Goal: Task Accomplishment & Management: Manage account settings

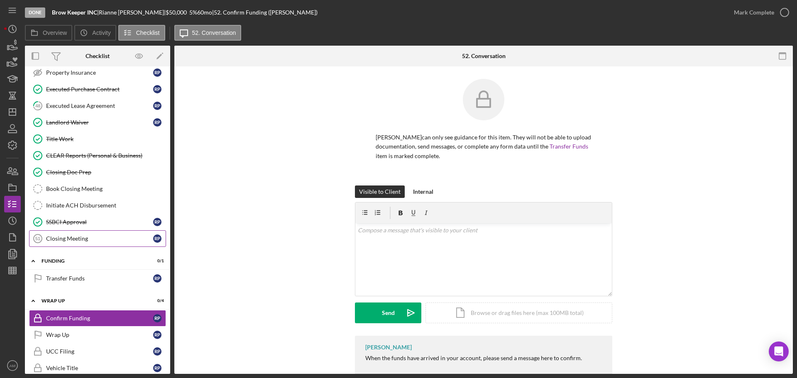
scroll to position [849, 0]
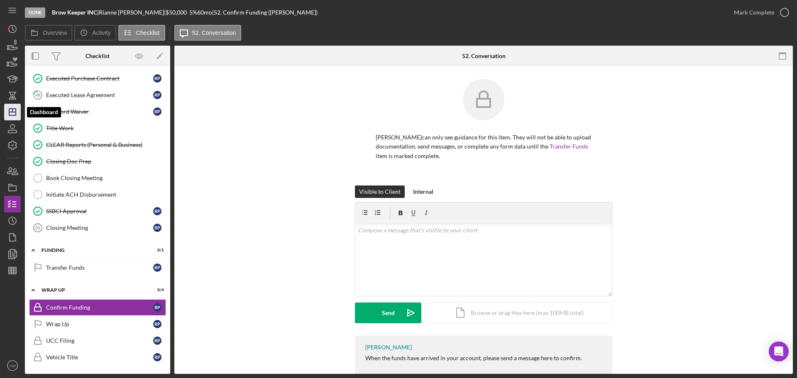
click at [10, 112] on line "button" at bounding box center [12, 112] width 7 height 0
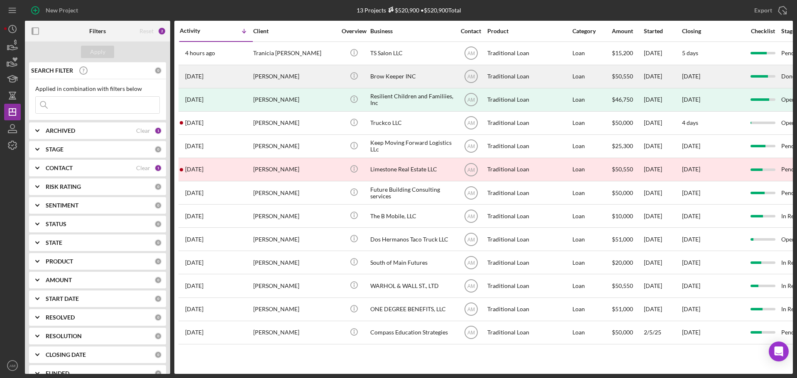
click at [305, 73] on div "Rianne Pitts" at bounding box center [294, 77] width 83 height 22
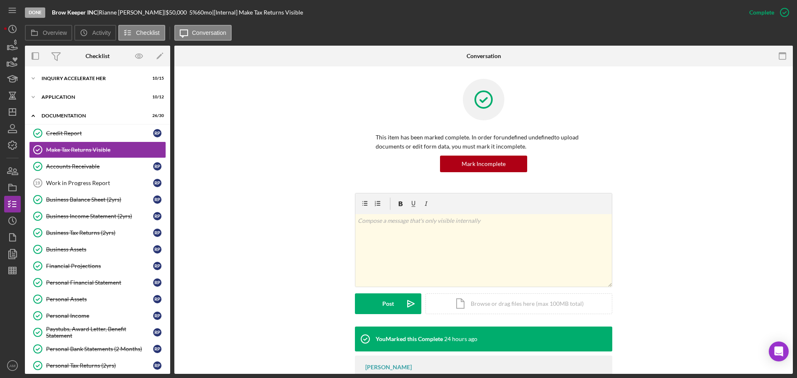
scroll to position [332, 0]
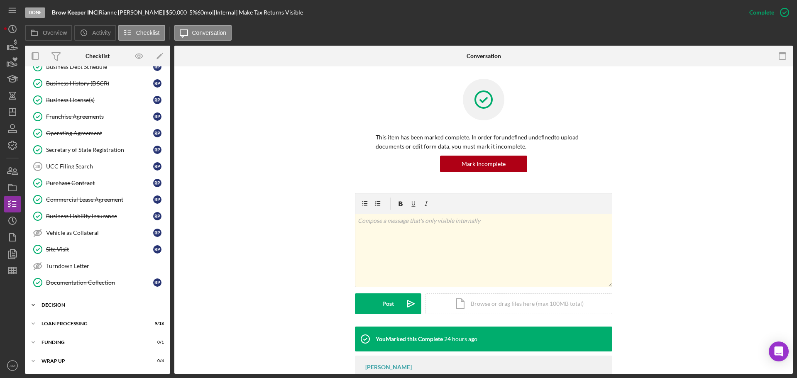
click at [63, 304] on div "Decision" at bounding box center [101, 305] width 118 height 5
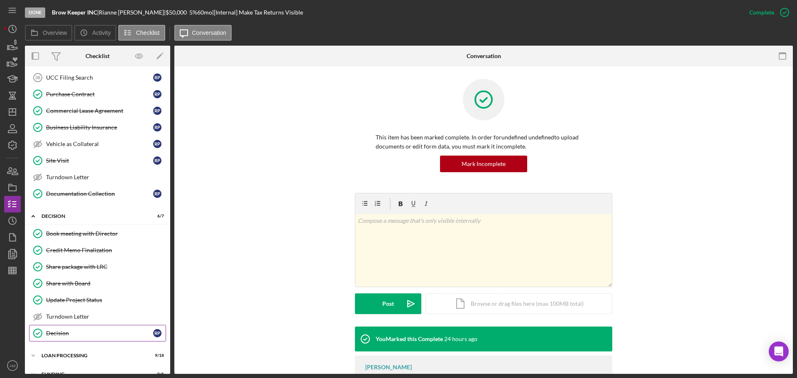
scroll to position [453, 0]
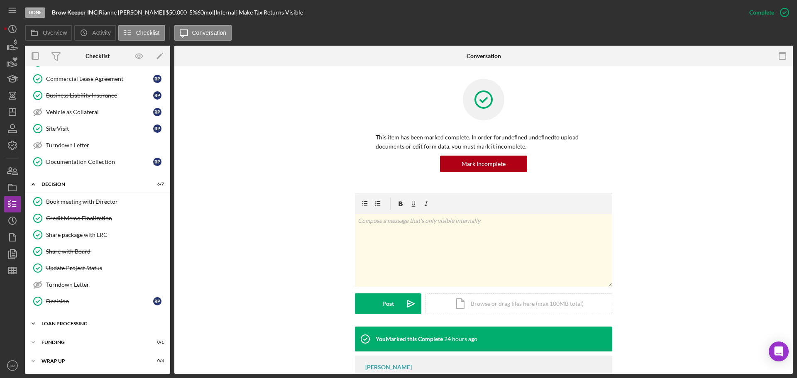
click at [67, 323] on div "Loan Processing" at bounding box center [101, 323] width 118 height 5
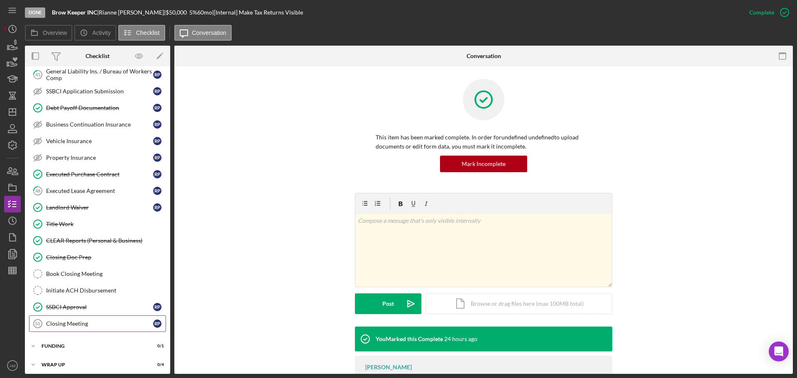
scroll to position [757, 0]
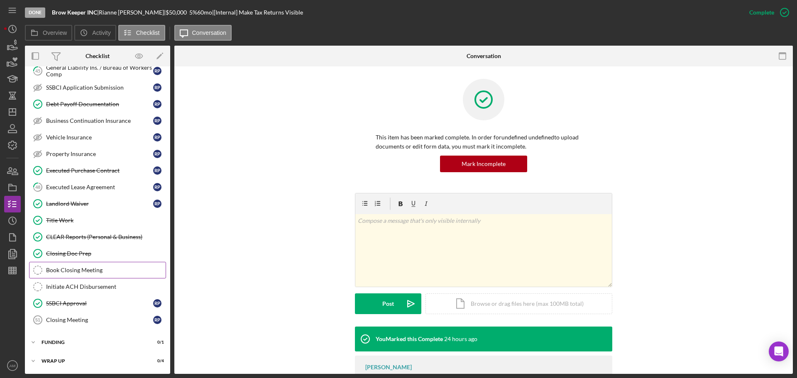
click at [64, 269] on div "Book Closing Meeting" at bounding box center [106, 270] width 120 height 7
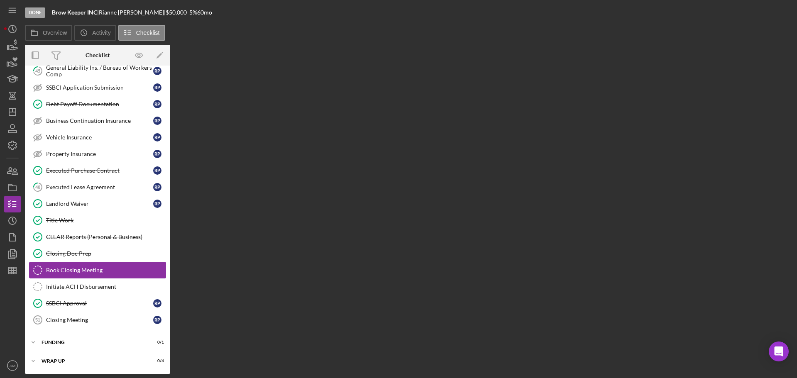
scroll to position [757, 0]
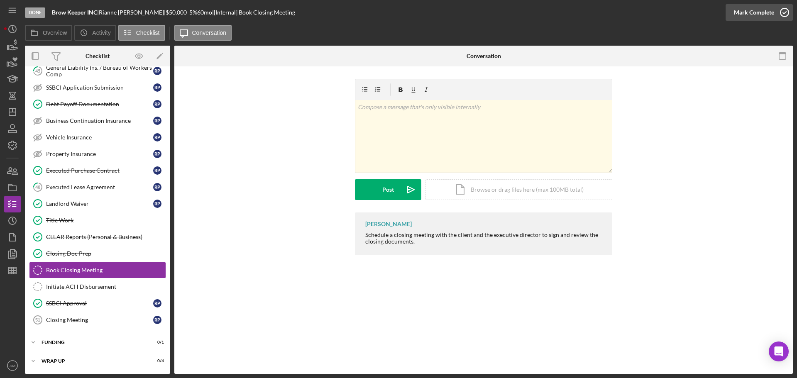
click at [737, 10] on div "Mark Complete" at bounding box center [754, 12] width 40 height 17
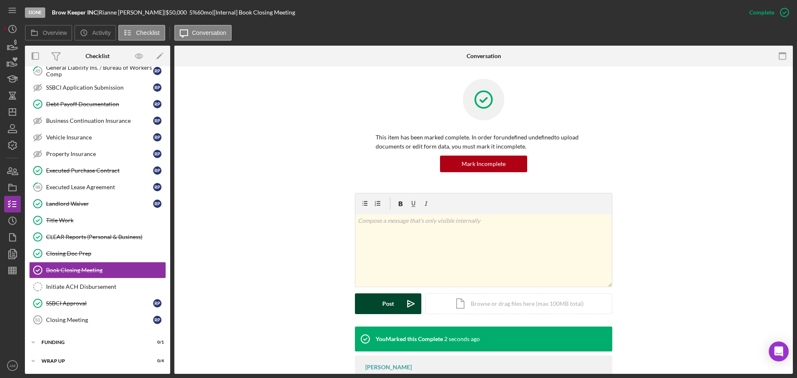
click at [380, 304] on button "Post Icon/icon-invite-send" at bounding box center [388, 304] width 66 height 21
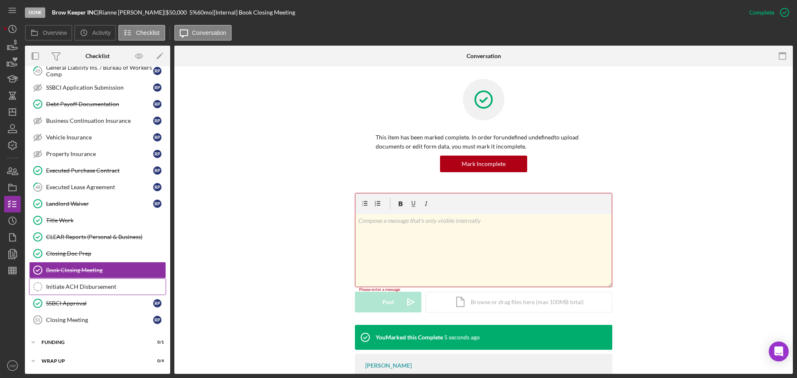
click at [68, 286] on div "Initiate ACH Disbursement" at bounding box center [106, 287] width 120 height 7
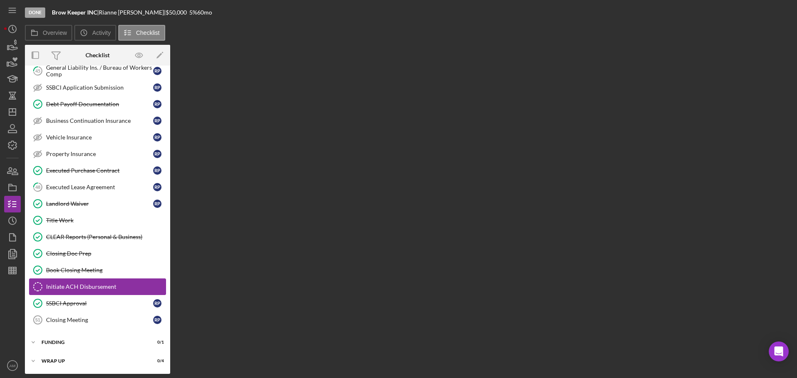
scroll to position [757, 0]
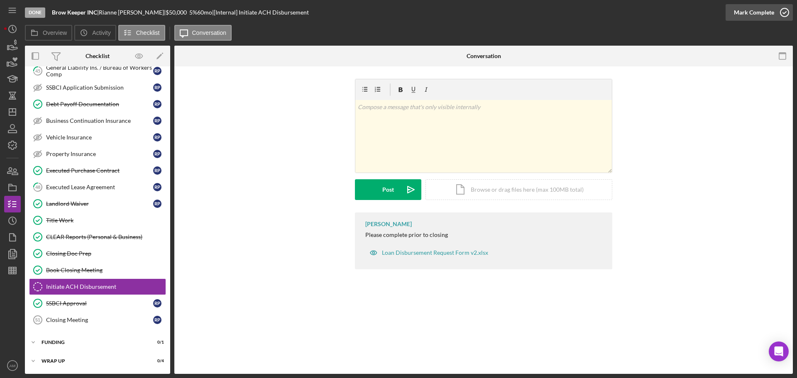
click at [760, 10] on div "Mark Complete" at bounding box center [754, 12] width 40 height 17
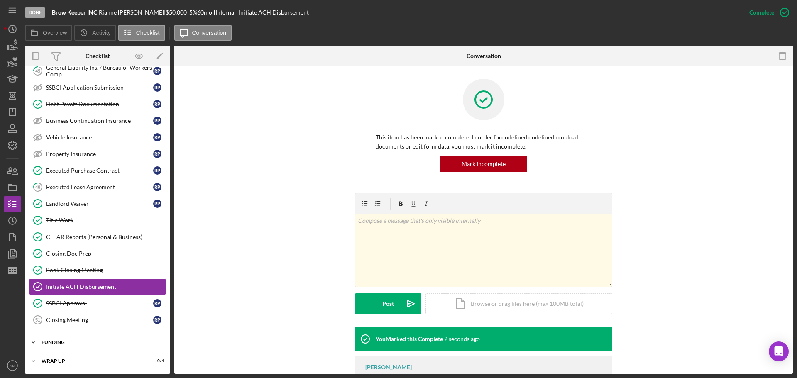
click at [54, 343] on div "Funding" at bounding box center [101, 342] width 118 height 5
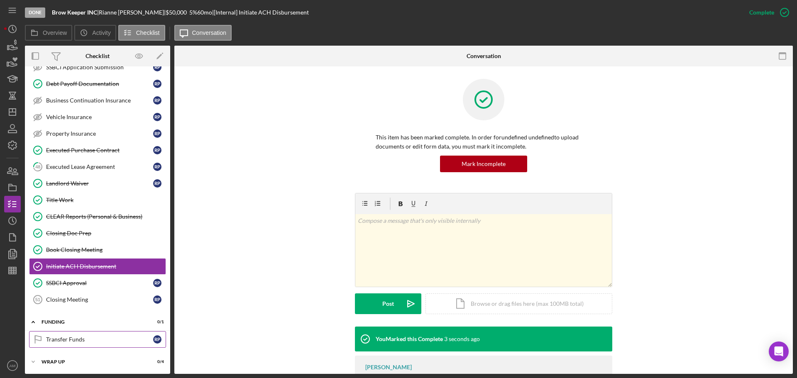
scroll to position [778, 0]
click at [56, 337] on div "Transfer Funds" at bounding box center [99, 339] width 107 height 7
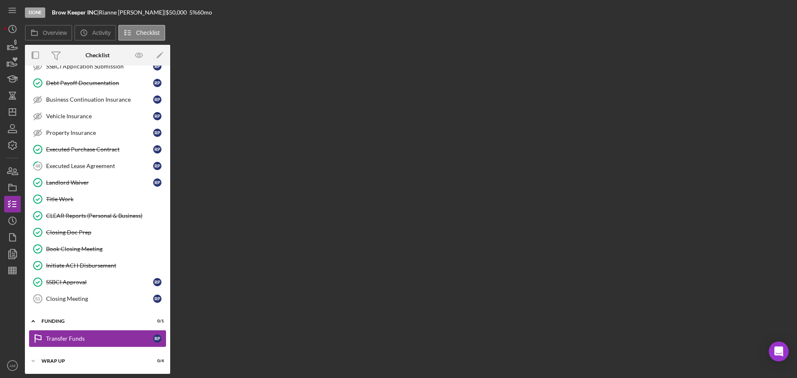
scroll to position [778, 0]
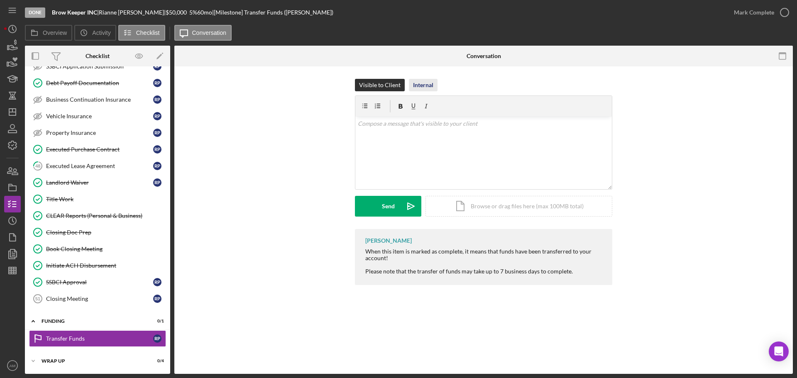
click at [428, 82] on div "Internal" at bounding box center [423, 85] width 20 height 12
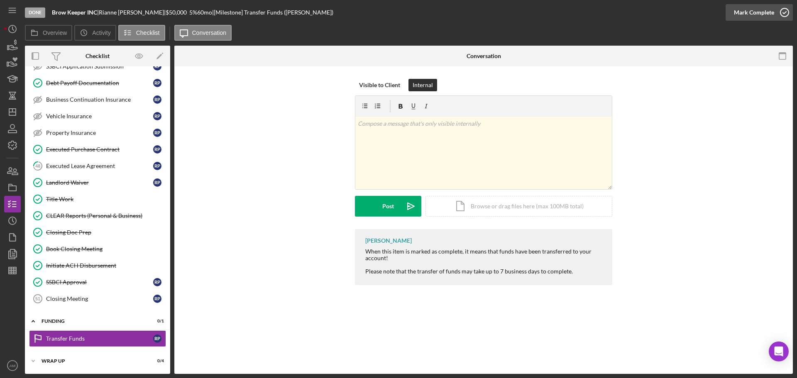
click at [747, 12] on div "Mark Complete" at bounding box center [754, 12] width 40 height 17
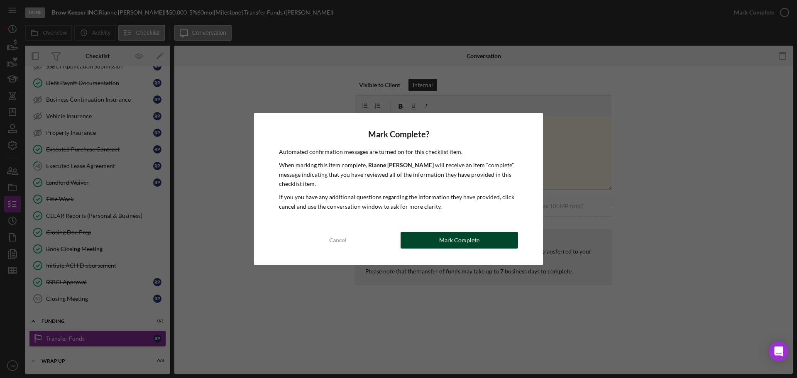
click at [457, 241] on div "Mark Complete" at bounding box center [459, 240] width 40 height 17
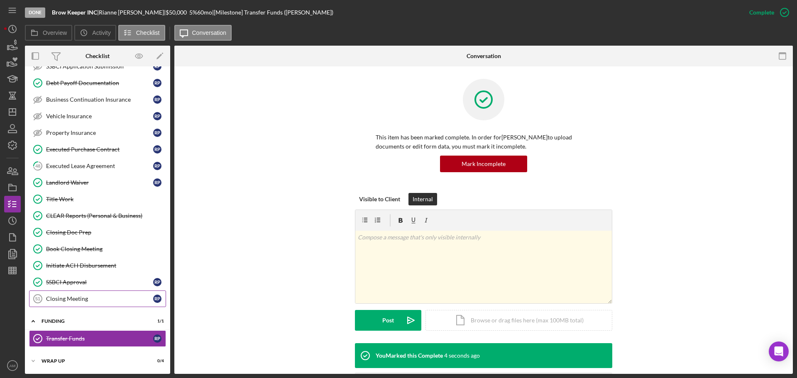
click at [67, 301] on div "Closing Meeting" at bounding box center [99, 299] width 107 height 7
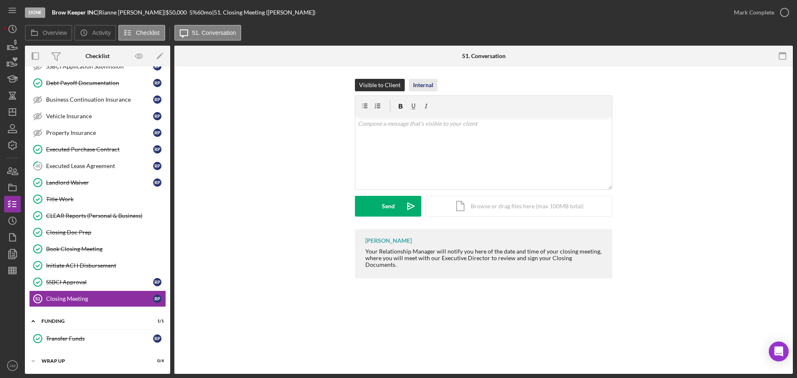
click at [424, 82] on div "Internal" at bounding box center [423, 85] width 20 height 12
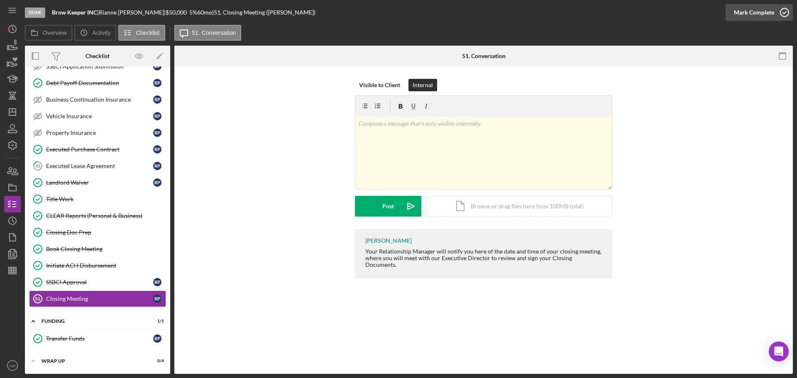
click at [745, 12] on div "Mark Complete" at bounding box center [754, 12] width 40 height 17
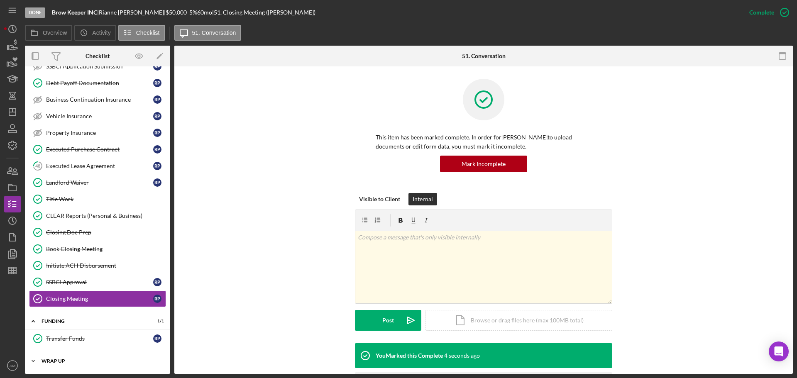
click at [59, 361] on div "Wrap up" at bounding box center [101, 361] width 118 height 5
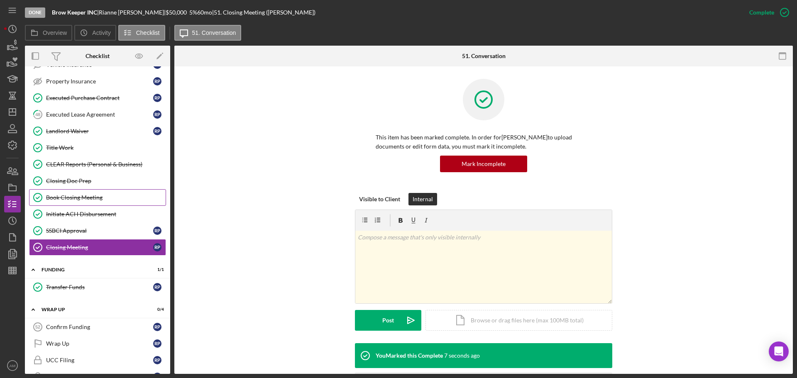
scroll to position [849, 0]
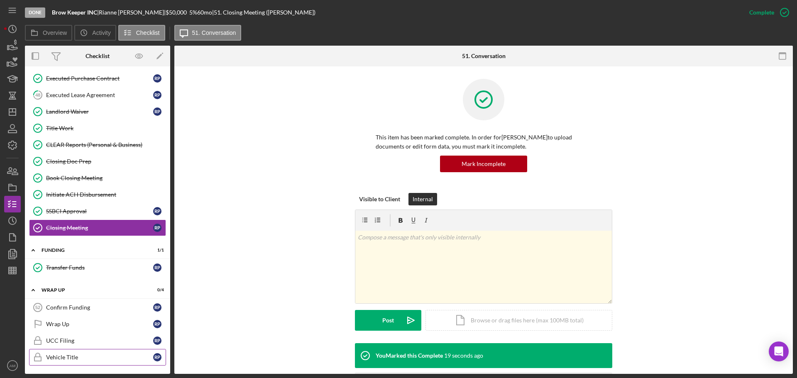
click at [73, 358] on div "Vehicle Title" at bounding box center [99, 357] width 107 height 7
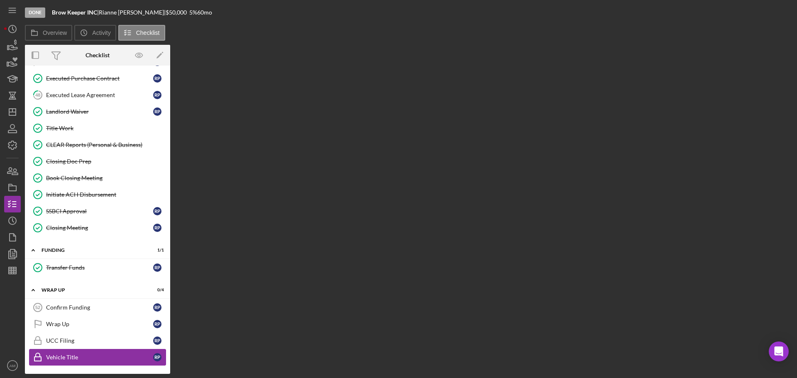
scroll to position [849, 0]
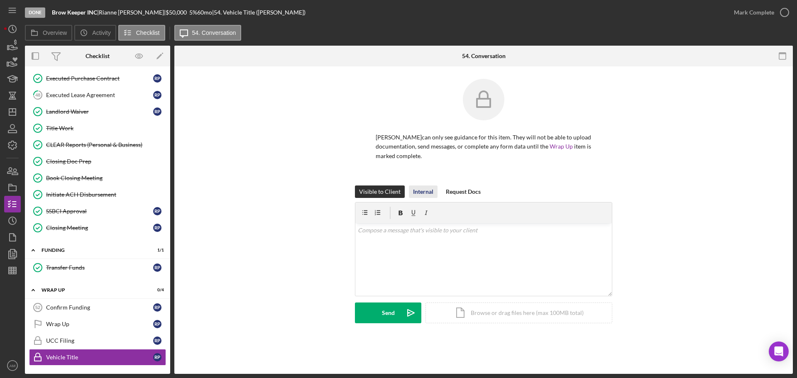
click at [428, 190] on div "Internal" at bounding box center [423, 192] width 20 height 12
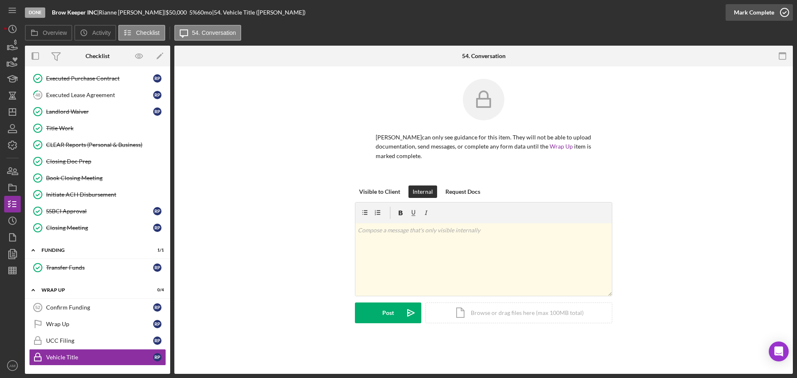
click at [740, 9] on div "Mark Complete" at bounding box center [754, 12] width 40 height 17
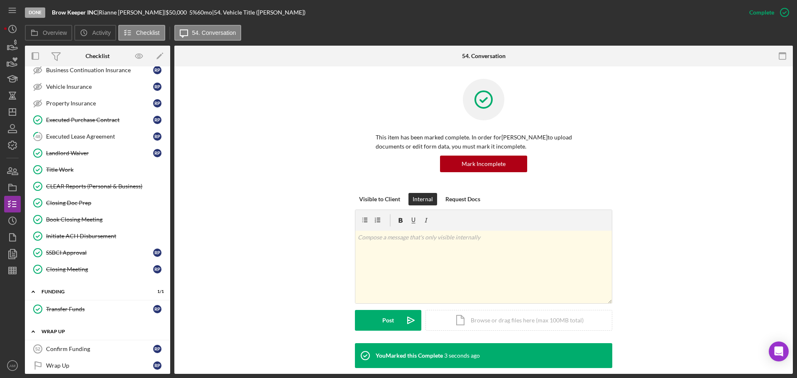
click at [75, 340] on div "Icon/Expander Wrap up 1 / 4" at bounding box center [97, 331] width 145 height 17
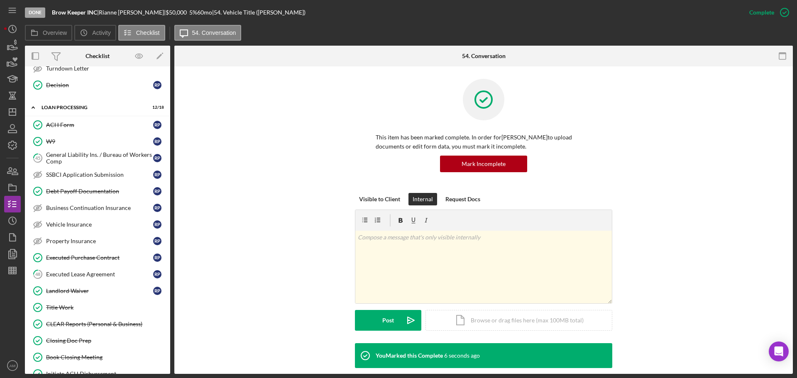
scroll to position [778, 0]
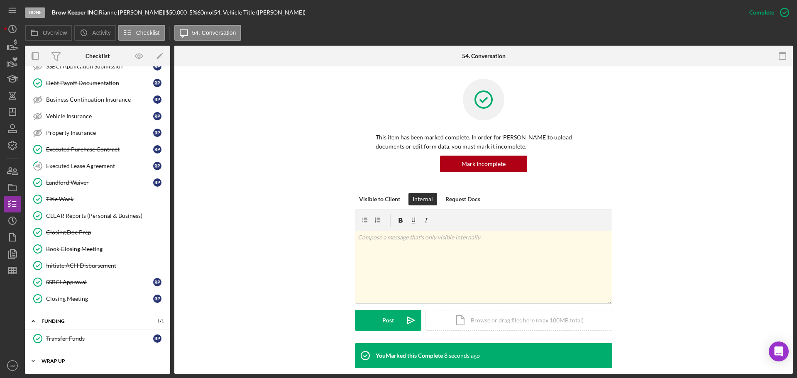
click at [59, 363] on div "Wrap up" at bounding box center [101, 361] width 118 height 5
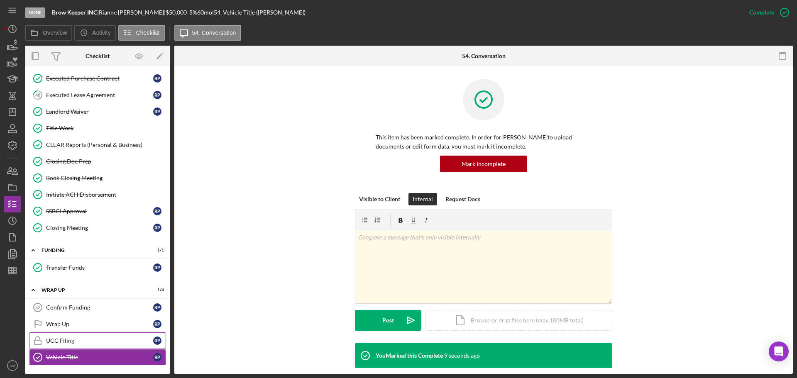
click at [69, 341] on div "UCC Filing" at bounding box center [99, 341] width 107 height 7
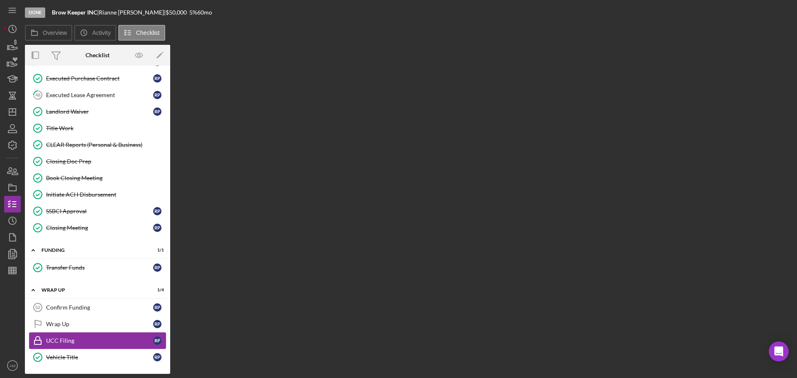
scroll to position [849, 0]
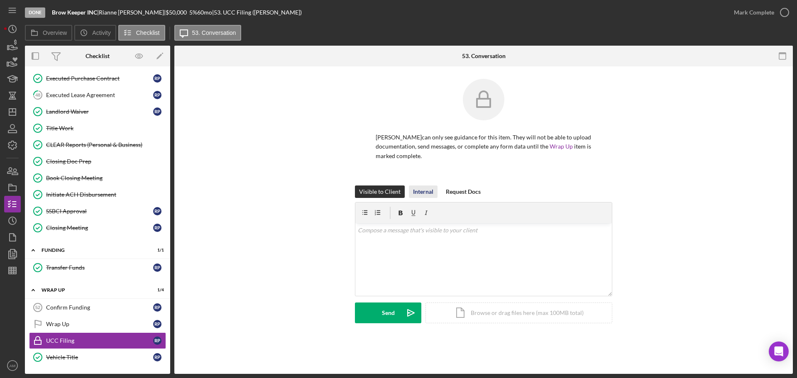
click at [427, 187] on div "Internal" at bounding box center [423, 192] width 20 height 12
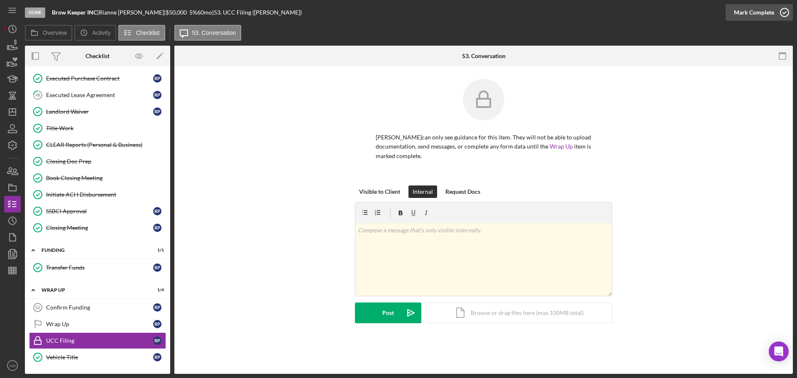
click at [745, 10] on div "Mark Complete" at bounding box center [754, 12] width 40 height 17
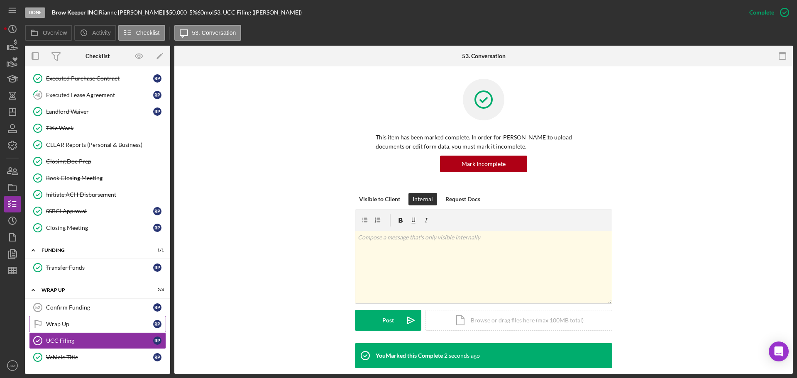
click at [65, 317] on link "Wrap Up Wrap Up R P" at bounding box center [97, 324] width 137 height 17
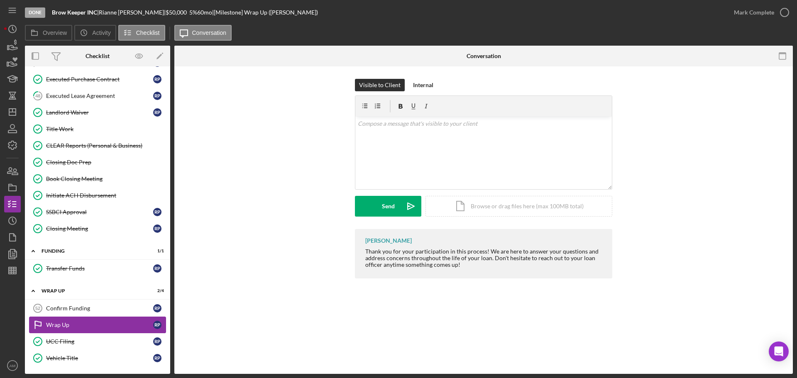
scroll to position [849, 0]
drag, startPoint x: 74, startPoint y: 306, endPoint x: 63, endPoint y: 316, distance: 15.3
click at [63, 316] on link "Wrap Up Wrap Up R P" at bounding box center [97, 324] width 137 height 17
click at [415, 81] on div "Internal" at bounding box center [423, 85] width 20 height 12
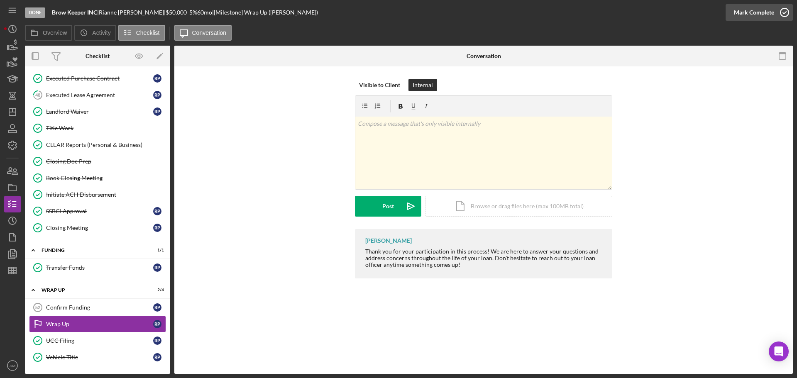
click at [732, 12] on button "Mark Complete" at bounding box center [759, 12] width 67 height 17
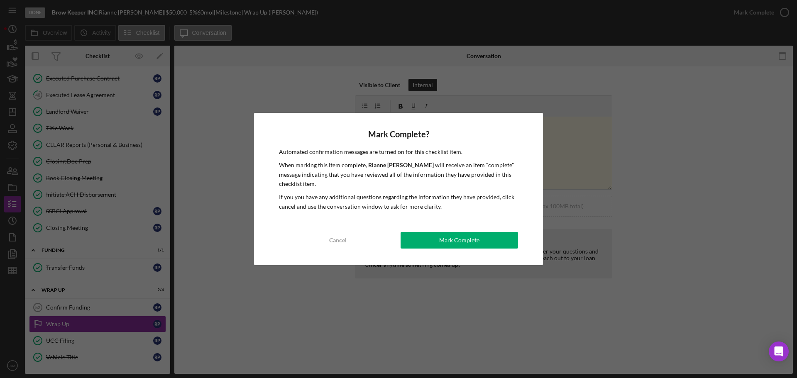
click at [451, 250] on div "Mark Complete? Automated confirmation messages are turned on for this checklist…" at bounding box center [398, 189] width 289 height 152
click at [450, 240] on div "Mark Complete" at bounding box center [459, 240] width 40 height 17
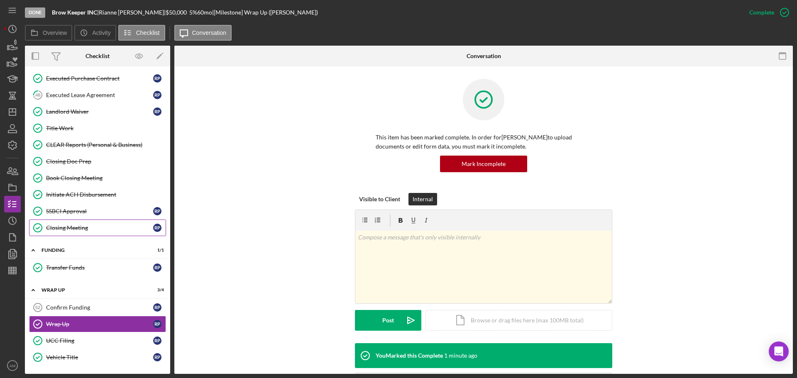
click at [98, 224] on link "Closing Meeting Closing Meeting R P" at bounding box center [97, 228] width 137 height 17
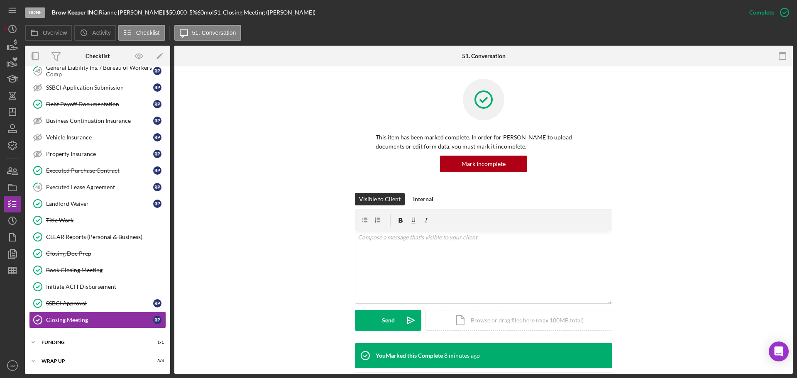
scroll to position [133, 0]
